Goal: Task Accomplishment & Management: Complete application form

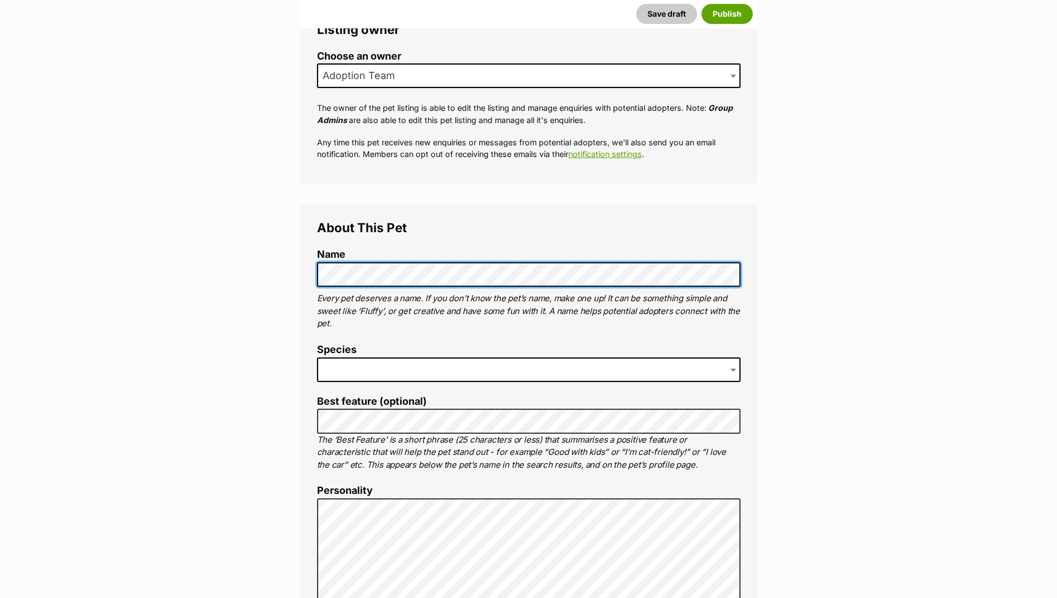
scroll to position [223, 0]
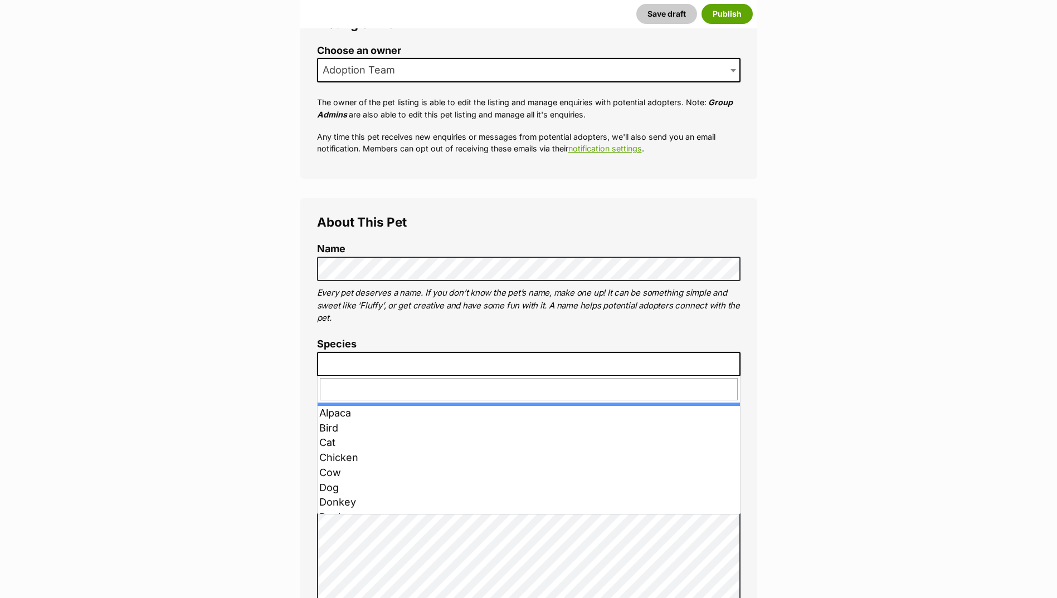
click at [376, 365] on span at bounding box center [528, 364] width 423 height 25
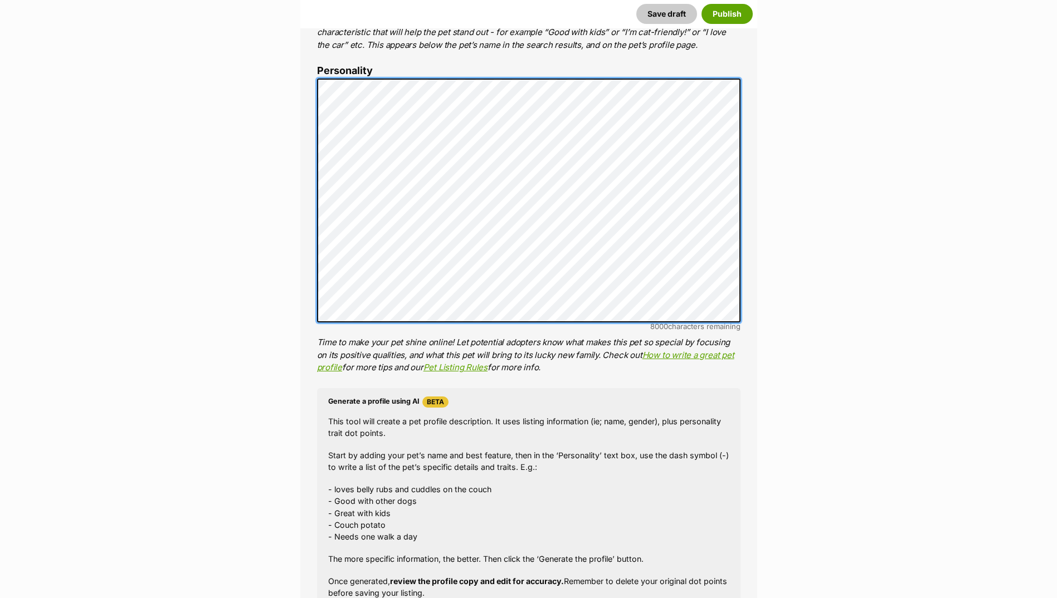
scroll to position [780, 0]
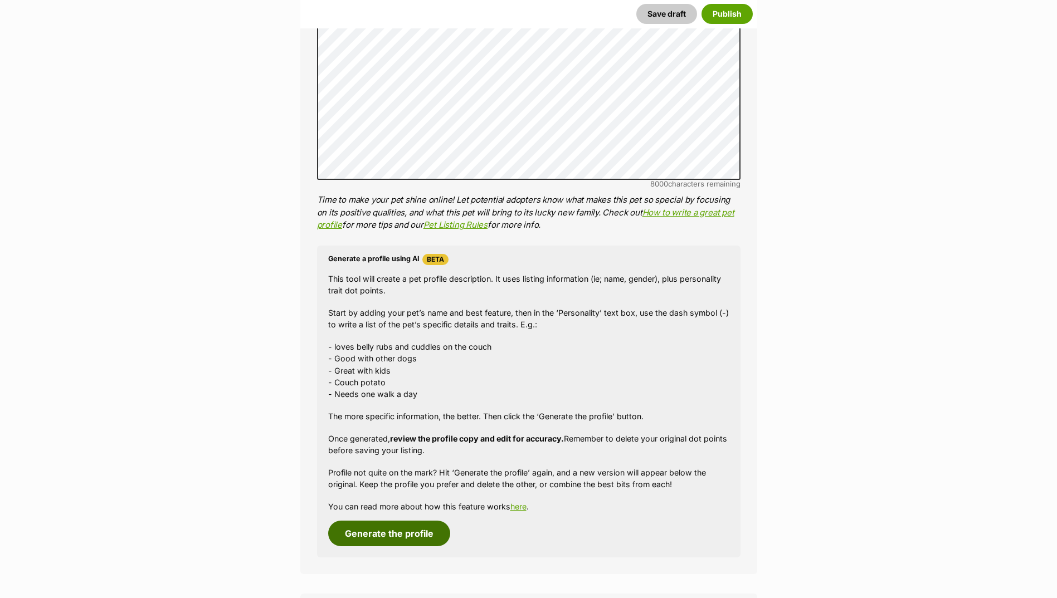
click at [398, 537] on button "Generate the profile" at bounding box center [389, 534] width 122 height 26
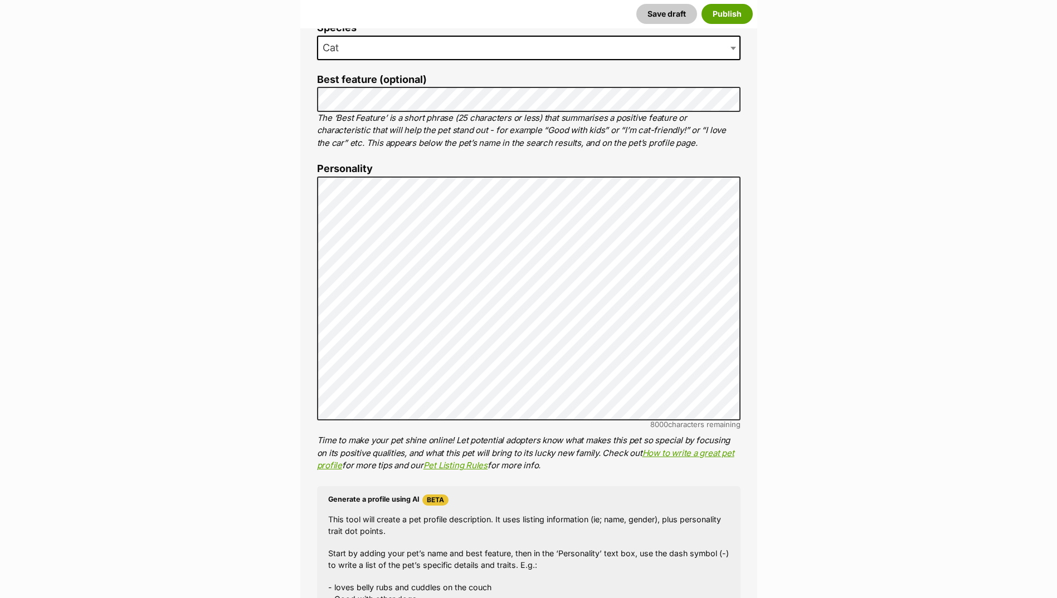
scroll to position [539, 0]
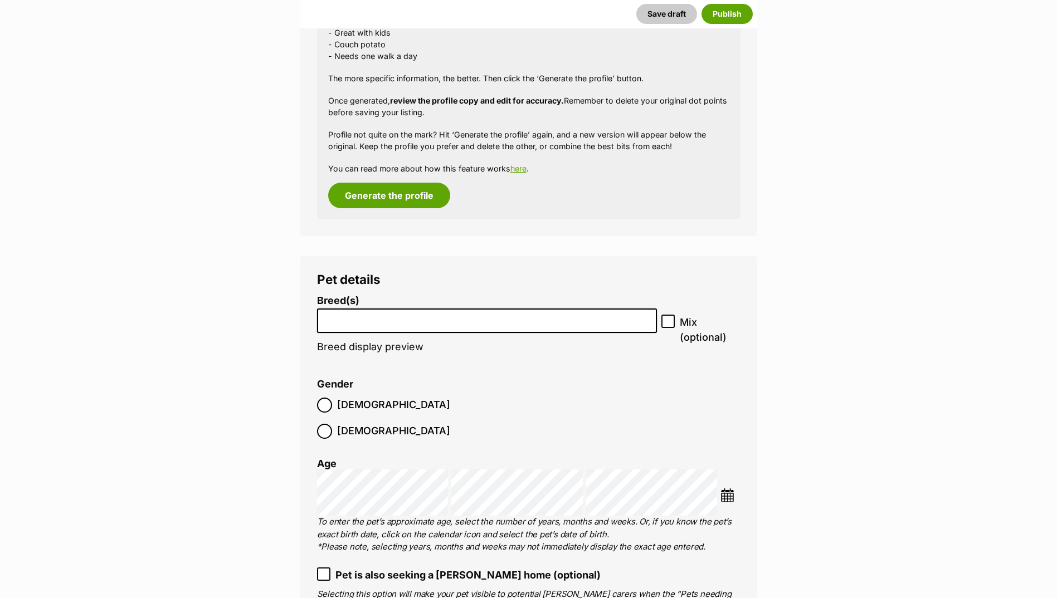
scroll to position [1152, 0]
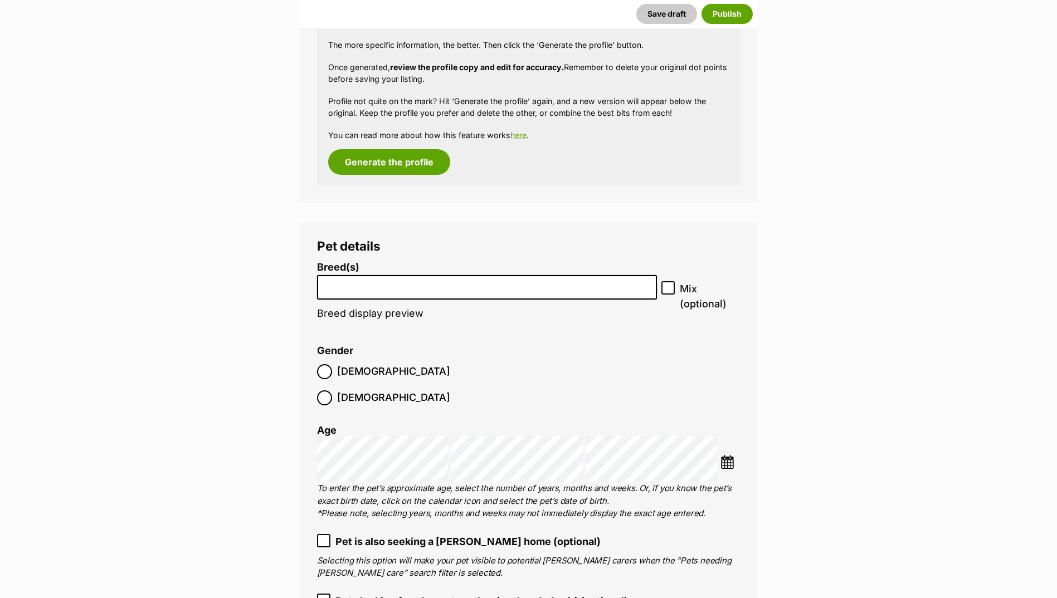
click at [436, 289] on input "search" at bounding box center [487, 285] width 333 height 12
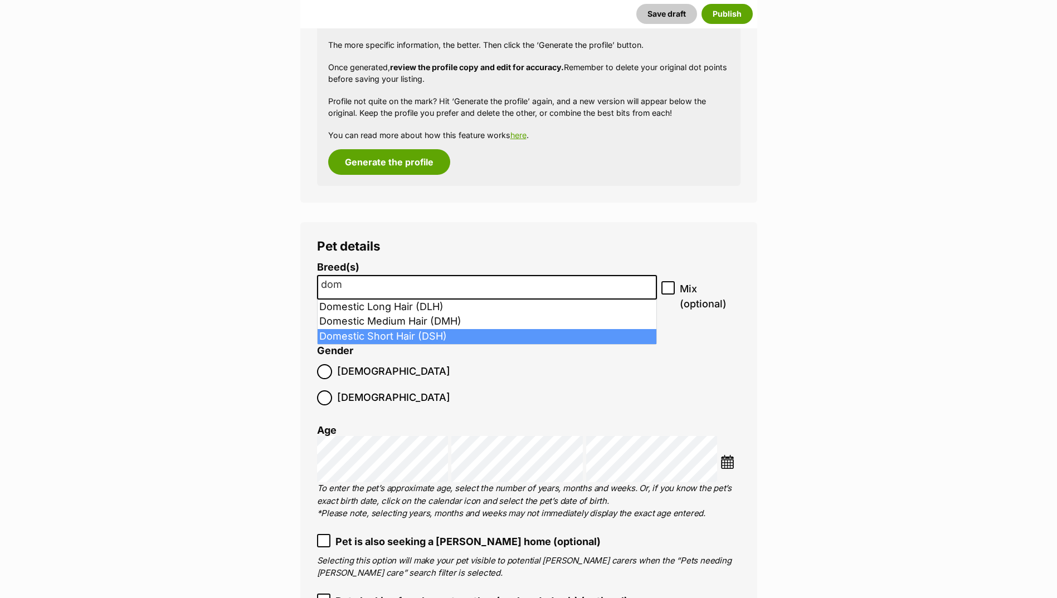
type input "dom"
select select "252102"
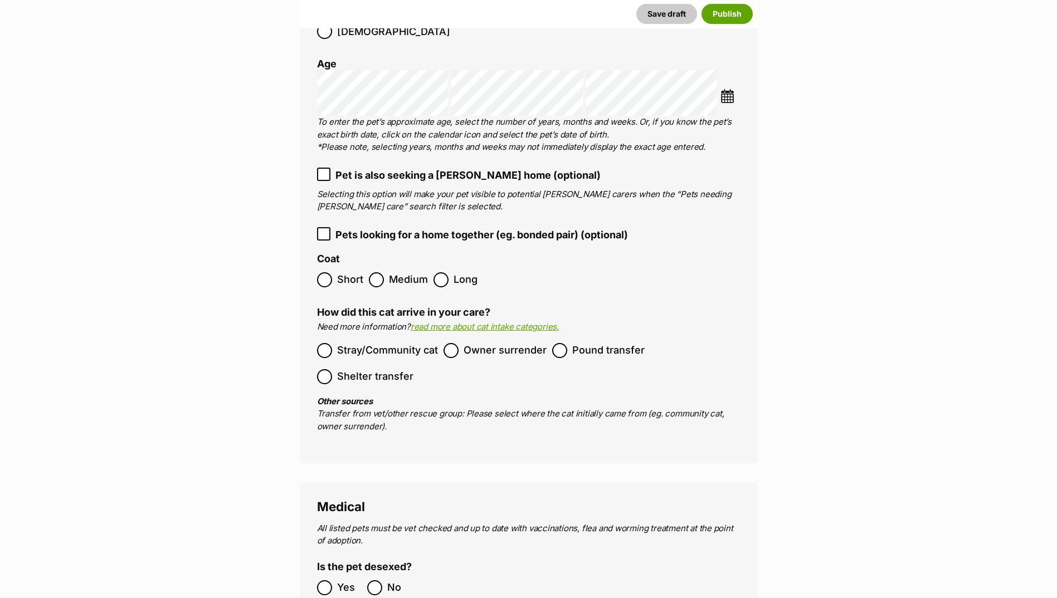
scroll to position [1542, 0]
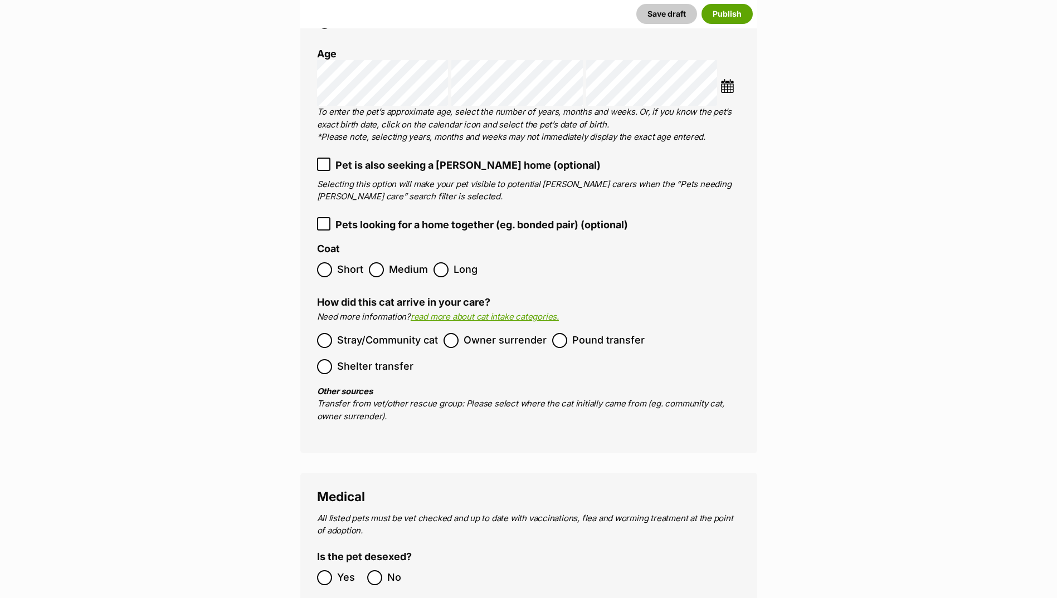
click at [477, 333] on span "Owner surrender" at bounding box center [505, 340] width 83 height 15
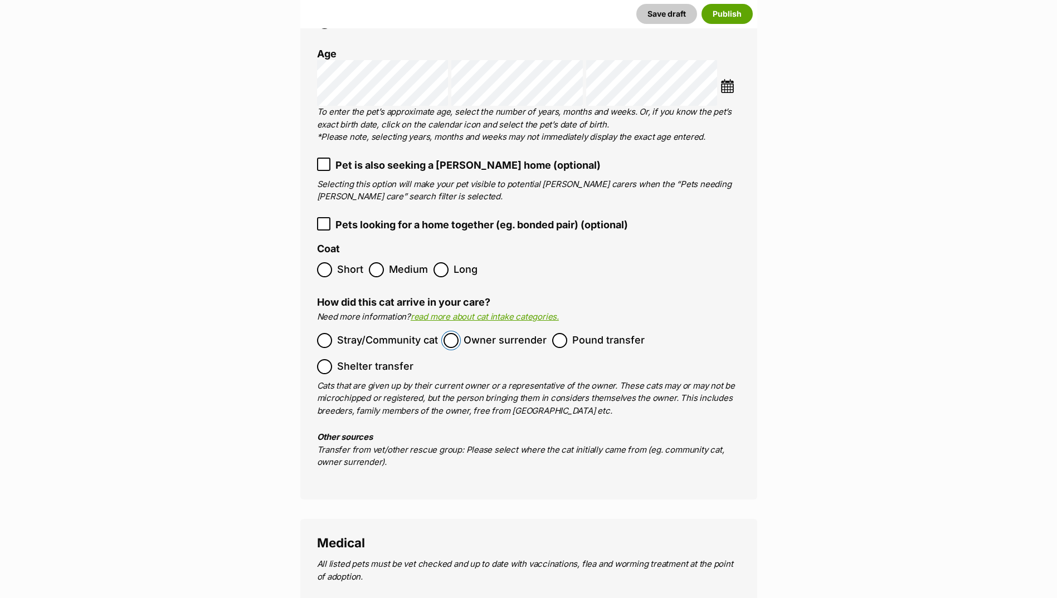
scroll to position [1876, 0]
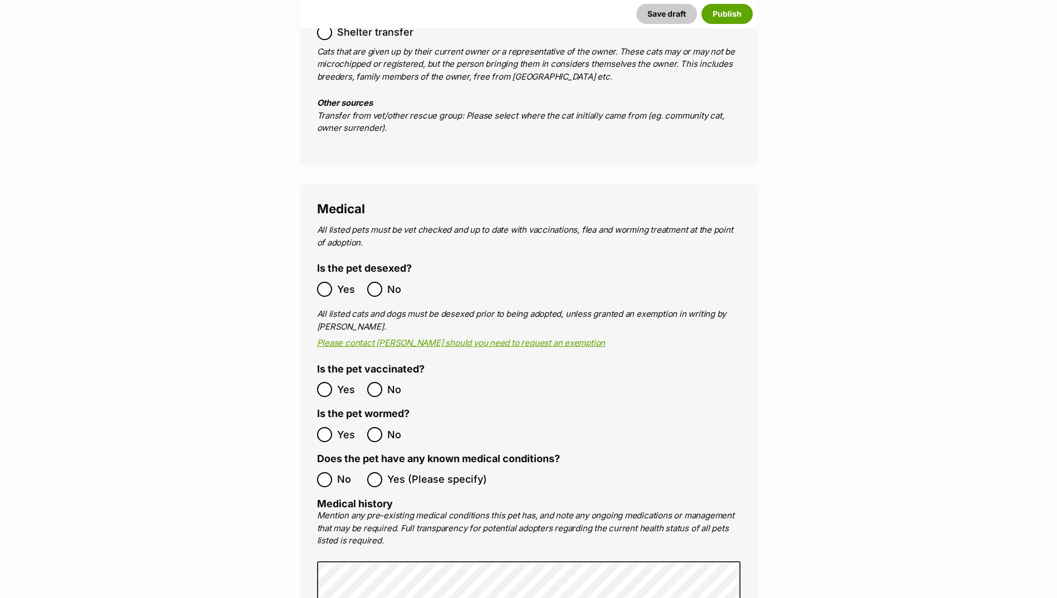
click at [349, 282] on span "Yes" at bounding box center [349, 289] width 25 height 15
drag, startPoint x: 349, startPoint y: 368, endPoint x: 345, endPoint y: 380, distance: 12.2
click at [349, 382] on span "Yes" at bounding box center [349, 389] width 25 height 15
click at [341, 427] on span "Yes" at bounding box center [349, 434] width 25 height 15
click at [332, 472] on label "No" at bounding box center [339, 479] width 45 height 15
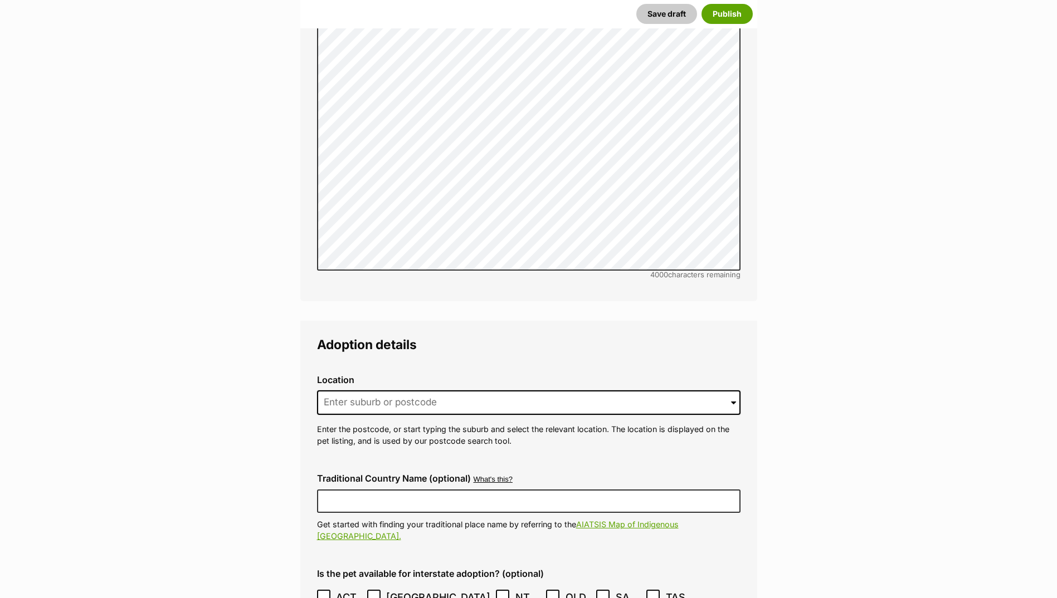
scroll to position [2433, 0]
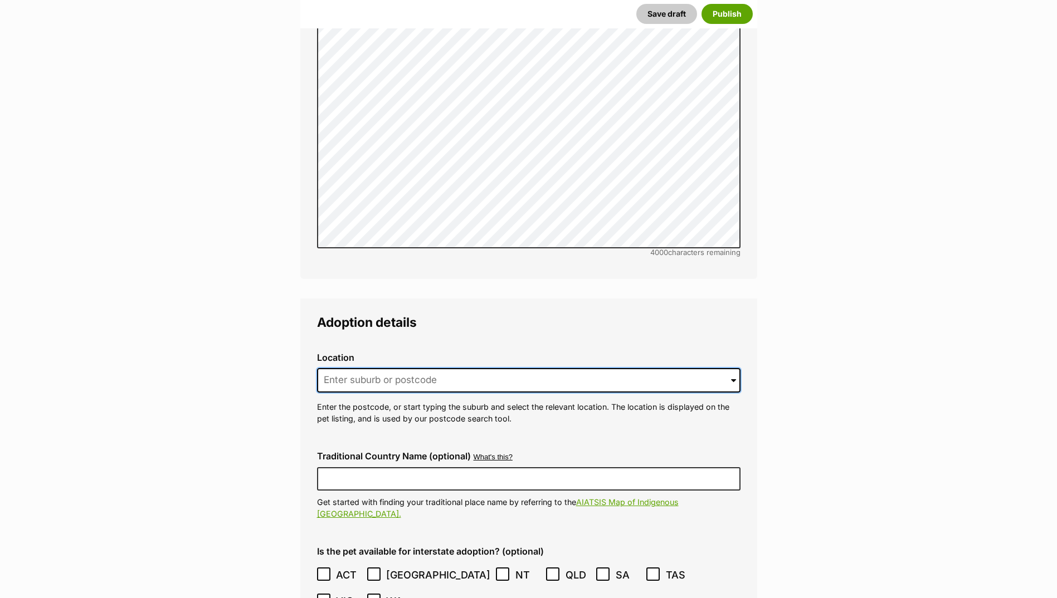
click at [383, 368] on input at bounding box center [528, 380] width 423 height 25
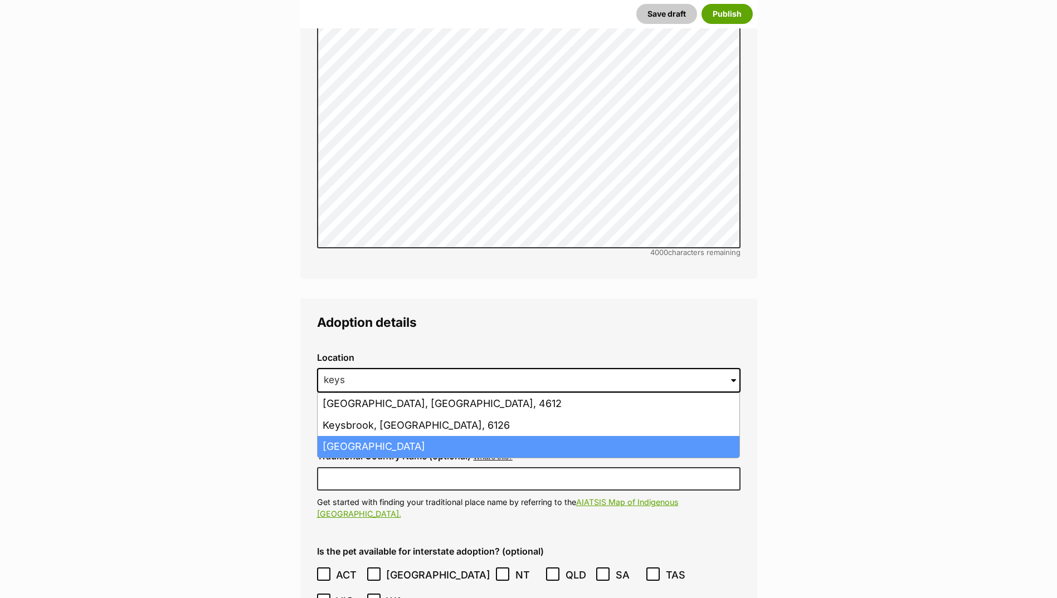
click at [368, 436] on li "Keysborough, Victoria, 3173" at bounding box center [529, 447] width 422 height 22
type input "Keysborough, Victoria, 3173"
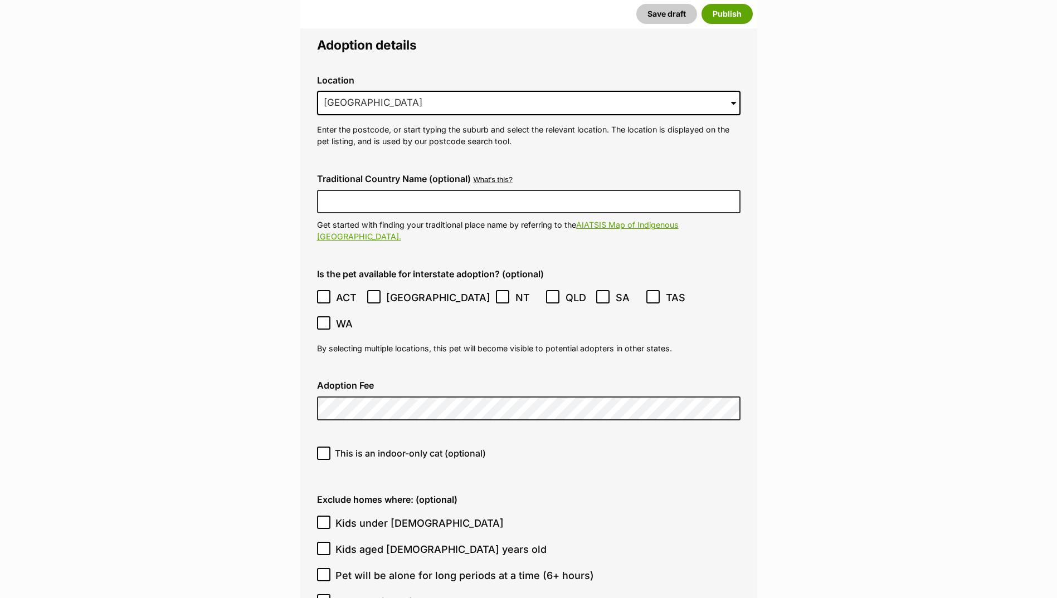
scroll to position [2712, 0]
click at [329, 446] on input "This is an indoor-only cat (optional)" at bounding box center [323, 452] width 13 height 13
checkbox input "true"
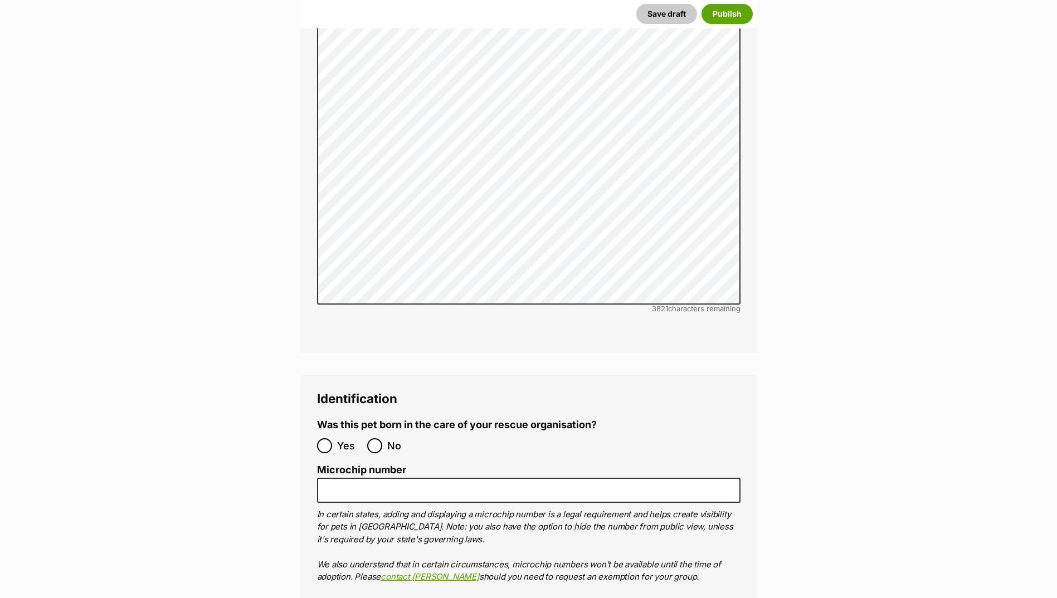
scroll to position [3603, 0]
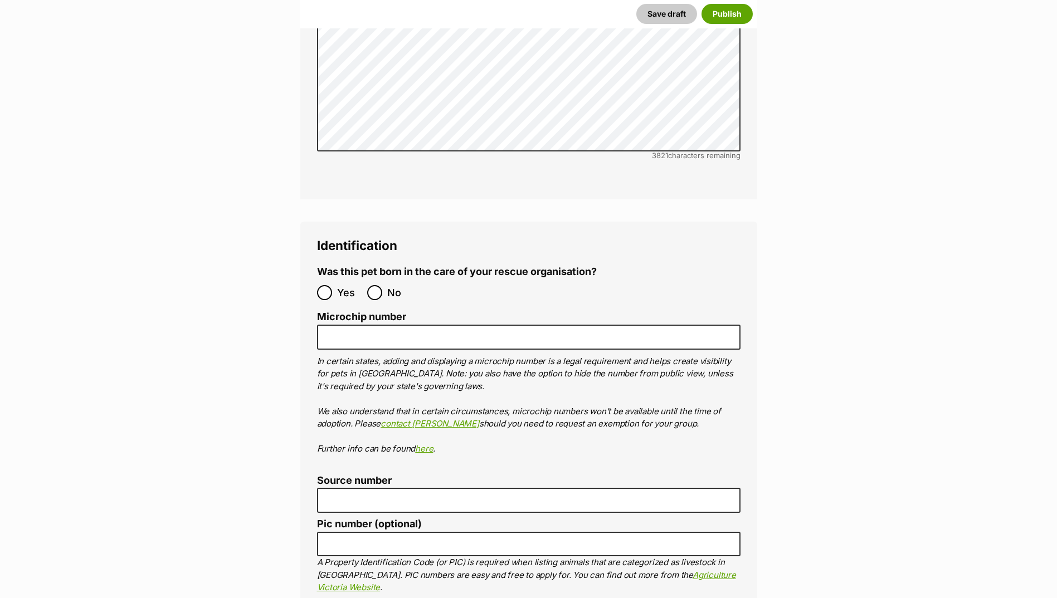
click at [386, 285] on label "No" at bounding box center [389, 292] width 45 height 15
click at [382, 285] on input "No" at bounding box center [374, 292] width 15 height 15
radio input "true"
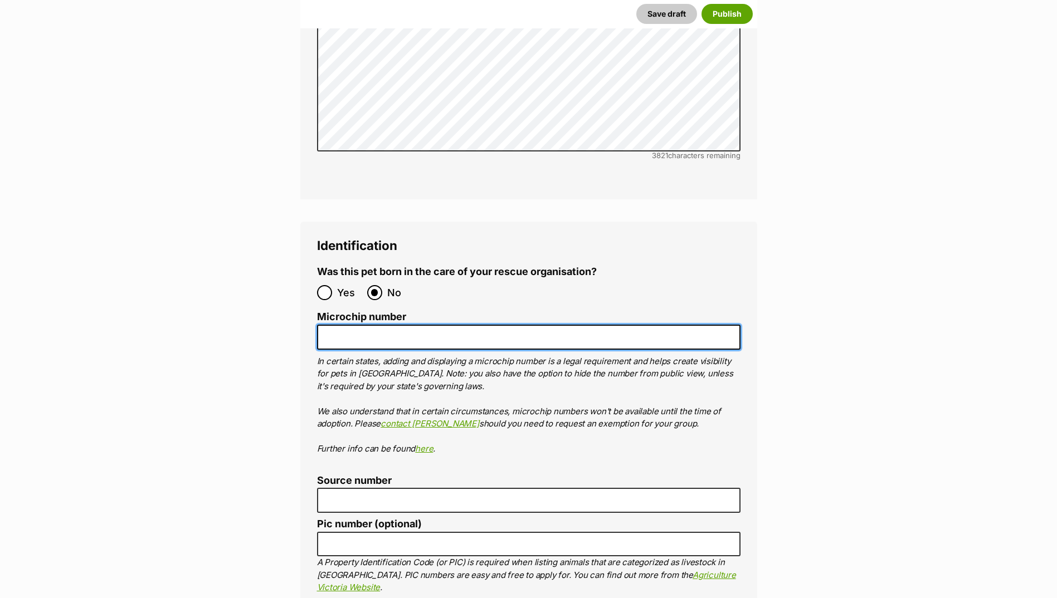
click at [392, 325] on input "Microchip number" at bounding box center [528, 337] width 423 height 25
paste input "956000017240608"
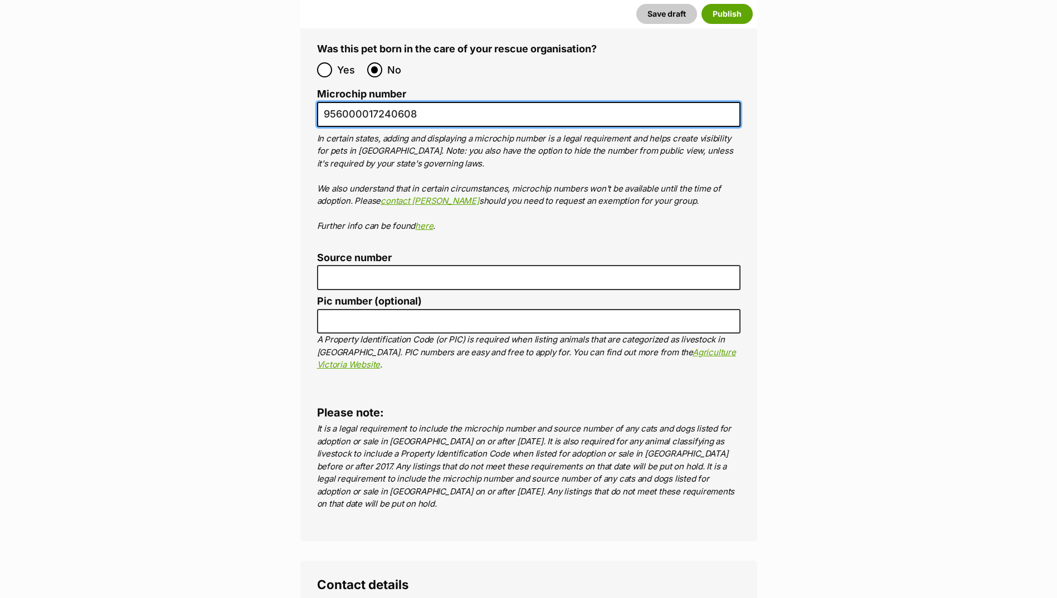
type input "956000017240608"
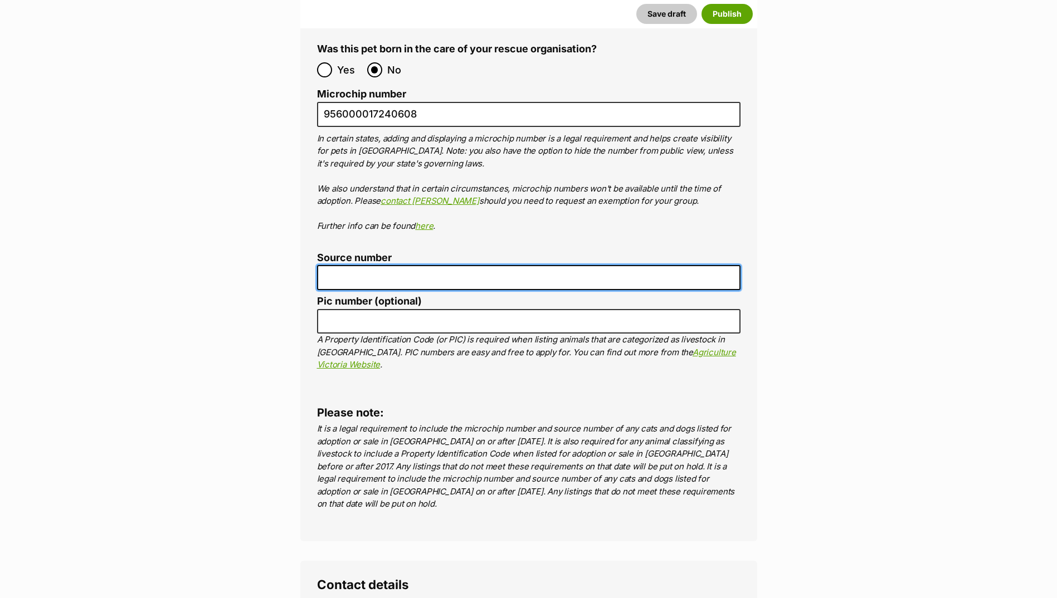
drag, startPoint x: 396, startPoint y: 208, endPoint x: 394, endPoint y: 221, distance: 12.9
click at [396, 265] on input "Source number" at bounding box center [528, 277] width 423 height 25
type input "Br100702"
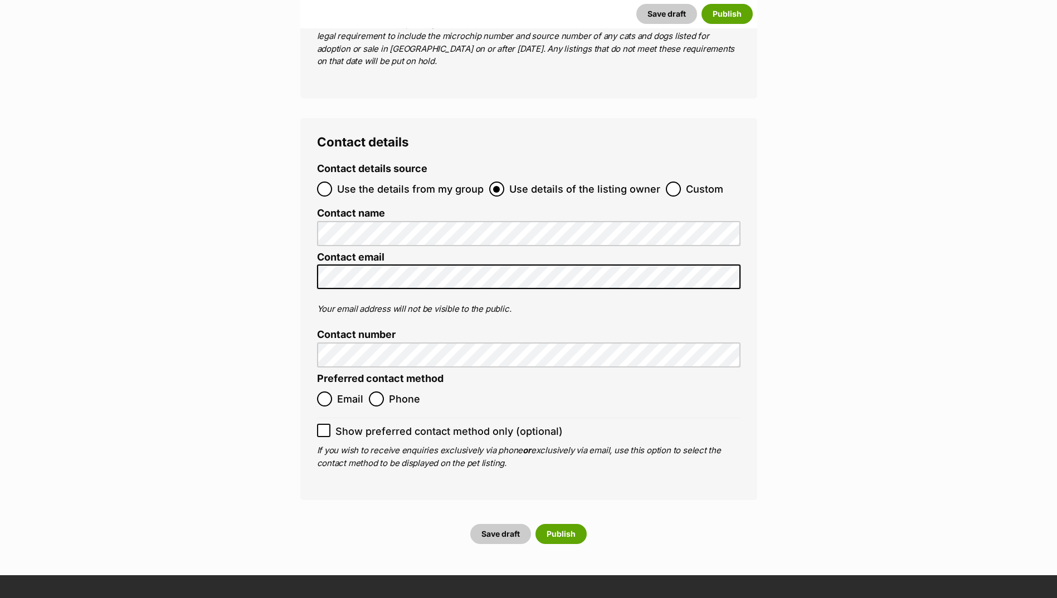
scroll to position [4272, 0]
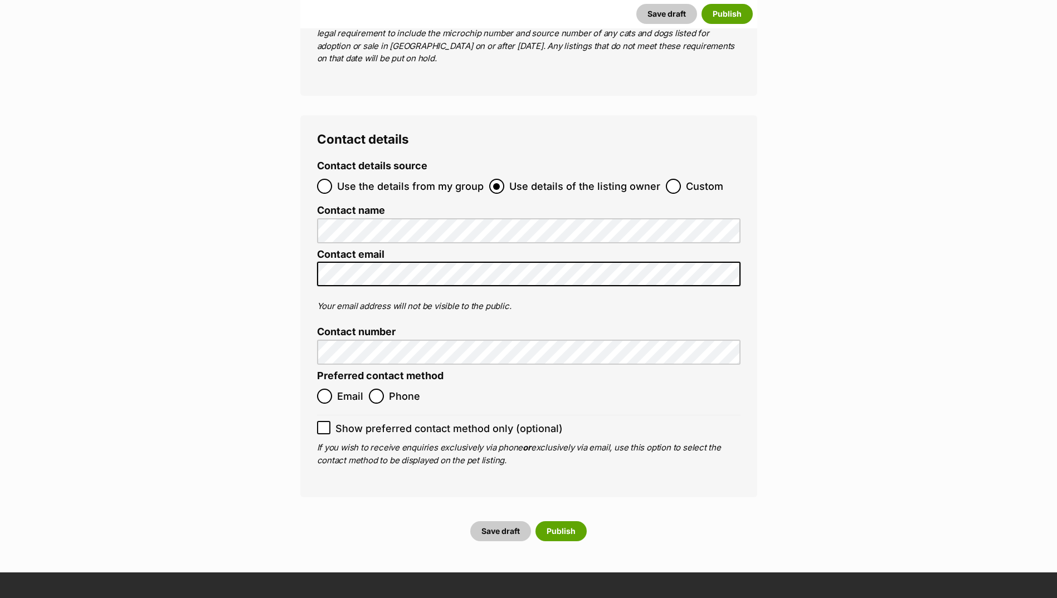
click at [342, 383] on ol "Email Phone" at bounding box center [423, 396] width 212 height 26
click at [347, 389] on span "Email" at bounding box center [350, 396] width 26 height 15
click at [332, 389] on input "Email" at bounding box center [324, 396] width 15 height 15
radio input "true"
click at [552, 521] on button "Publish" at bounding box center [560, 531] width 51 height 20
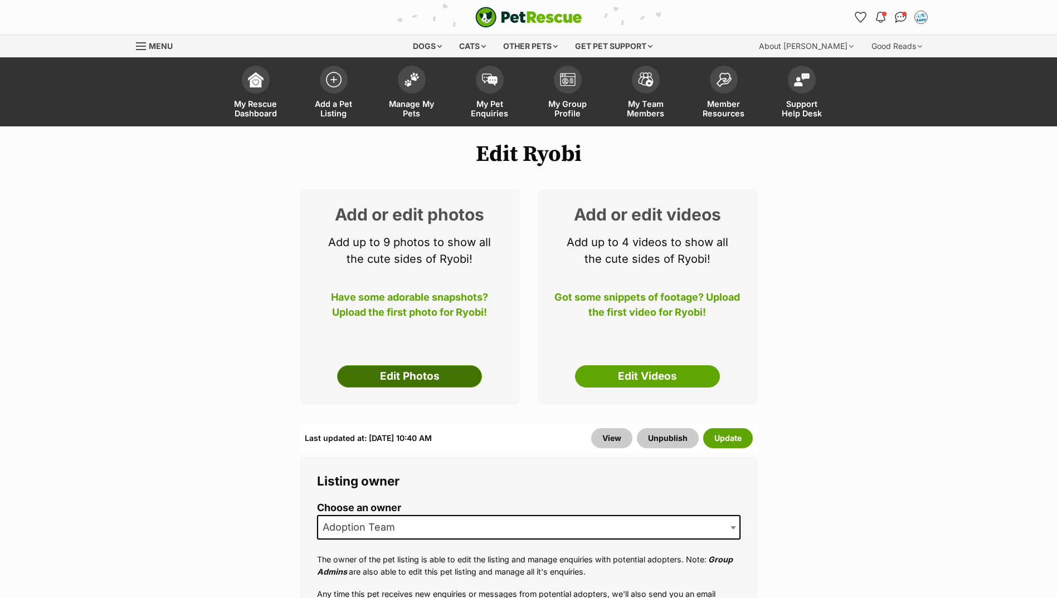
click at [425, 377] on link "Edit Photos" at bounding box center [409, 376] width 145 height 22
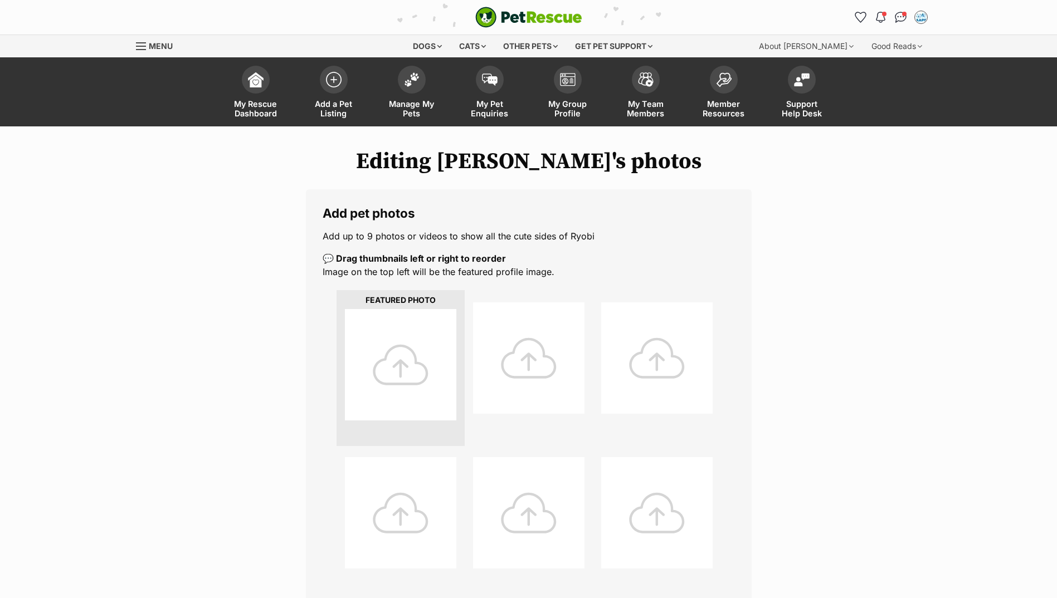
click at [418, 367] on div at bounding box center [400, 364] width 111 height 111
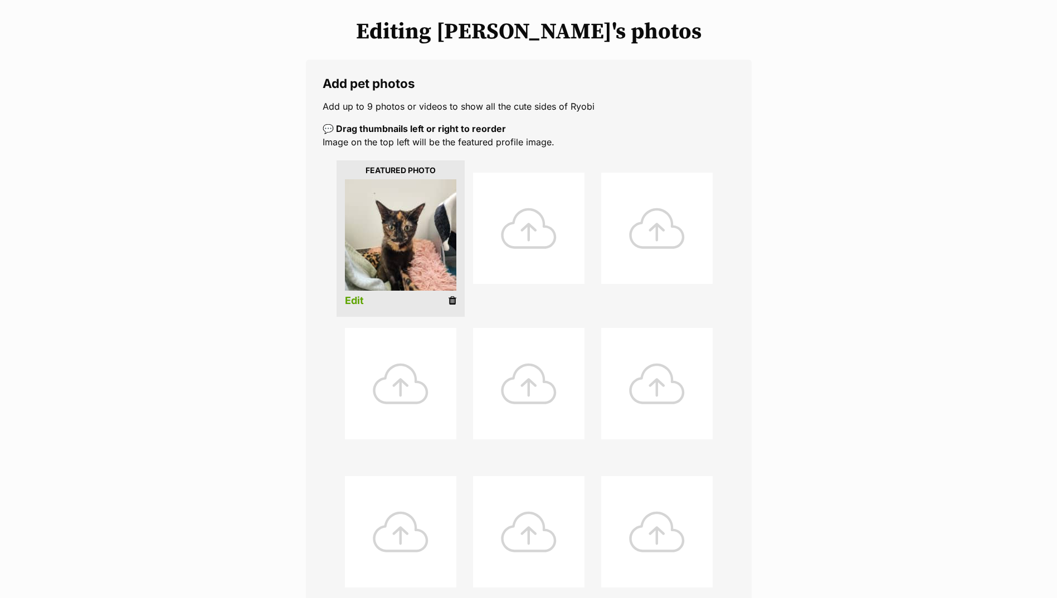
scroll to position [334, 0]
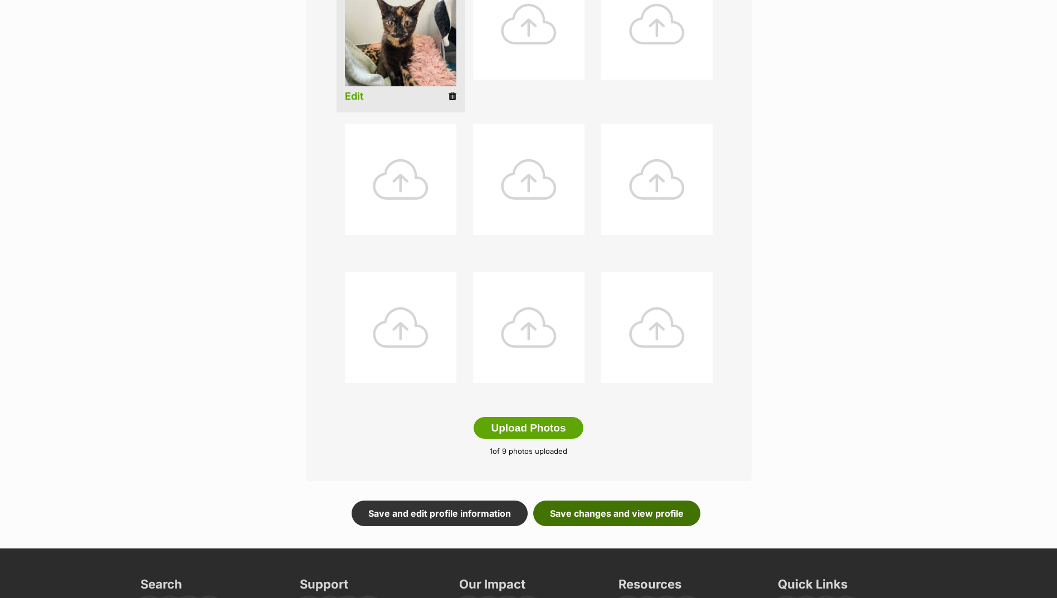
click at [638, 504] on link "Save changes and view profile" at bounding box center [616, 514] width 167 height 26
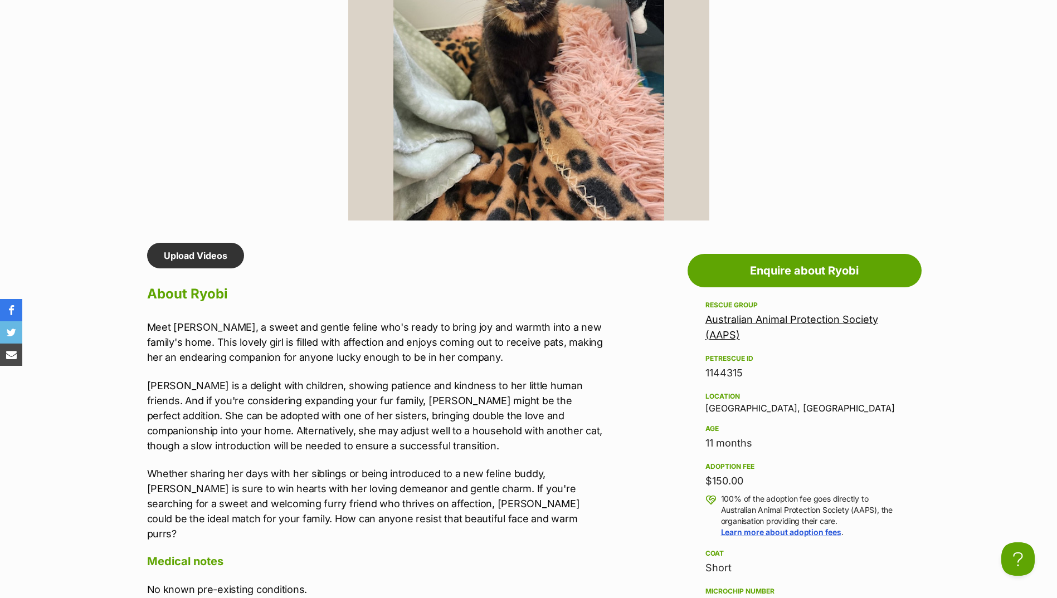
scroll to position [947, 0]
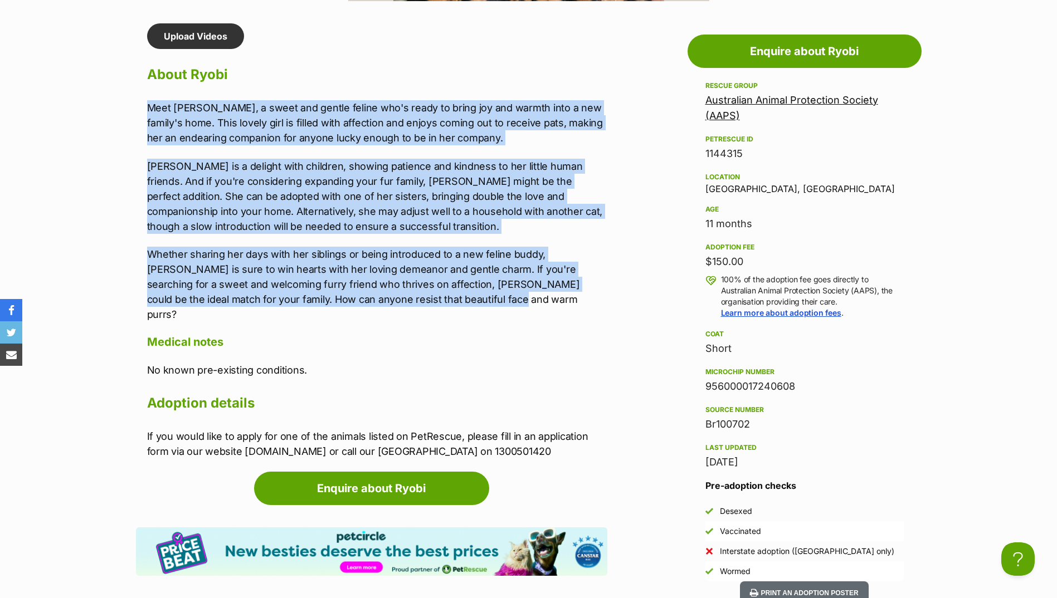
drag, startPoint x: 146, startPoint y: 105, endPoint x: 435, endPoint y: 303, distance: 350.3
click at [435, 303] on div "Upload Videos About Ryobi Meet Ryobi, a sweet and gentle feline who's ready to …" at bounding box center [371, 241] width 471 height 436
copy div "Meet Ryobi, a sweet and gentle feline who's ready to bring joy and warmth into …"
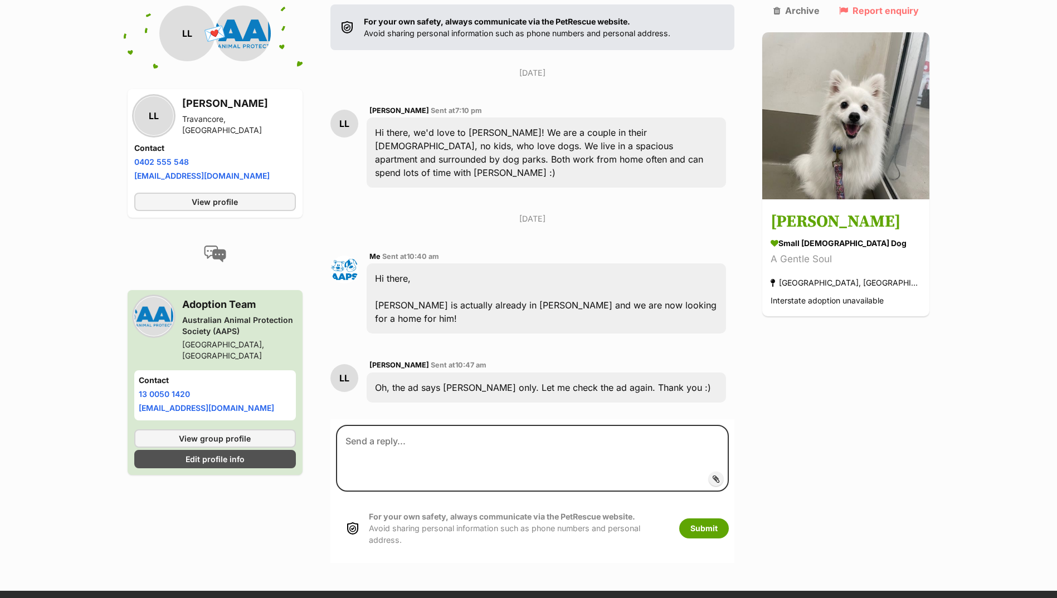
scroll to position [264, 0]
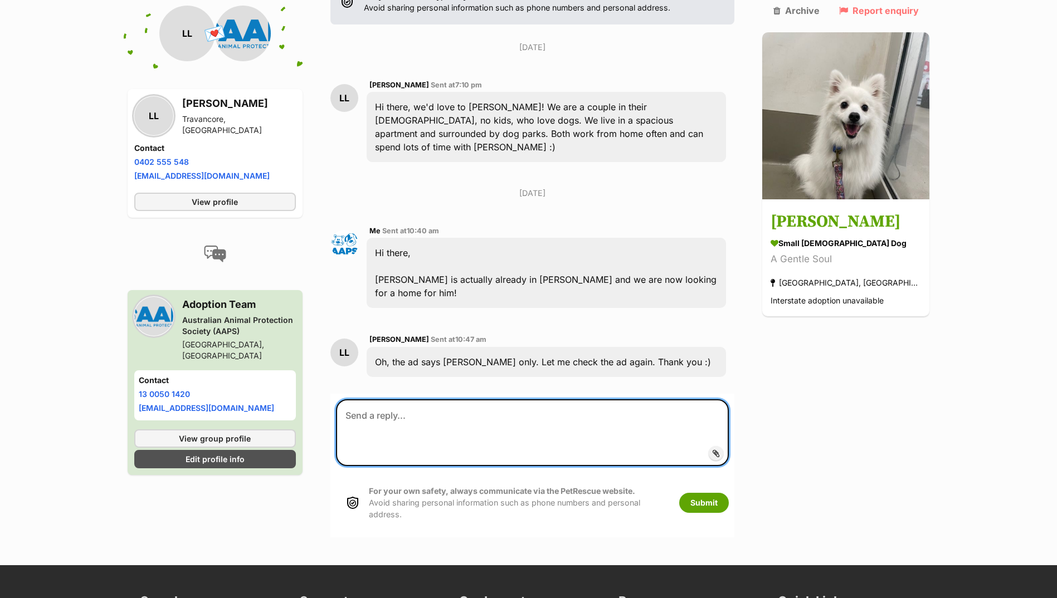
click at [433, 399] on textarea at bounding box center [532, 432] width 393 height 67
type textarea "Yes sorry we have just updated it as she only just went to [PERSON_NAME] not lo…"
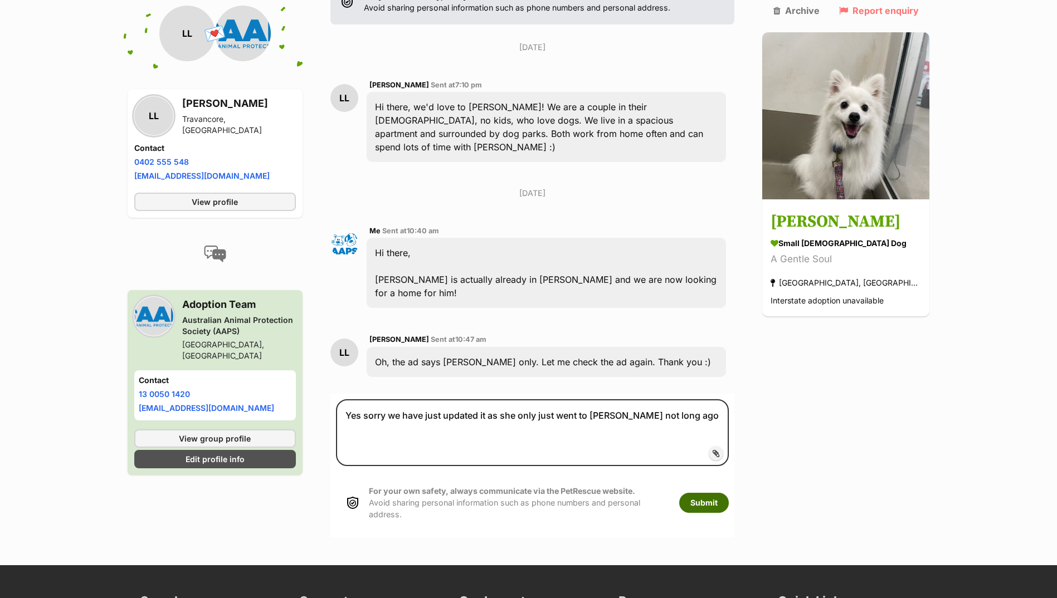
click at [724, 493] on button "Submit" at bounding box center [704, 503] width 50 height 20
